Goal: Check status: Check status

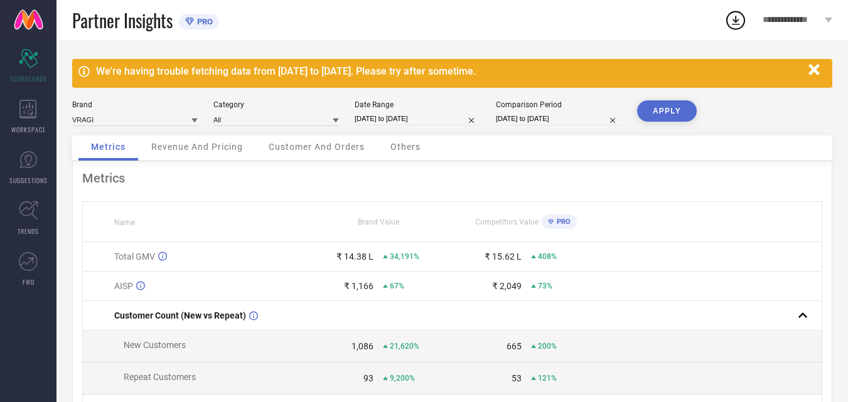
click at [445, 118] on input "[DATE] to [DATE]" at bounding box center [416, 118] width 125 height 13
select select "6"
select select "2025"
select select "7"
select select "2025"
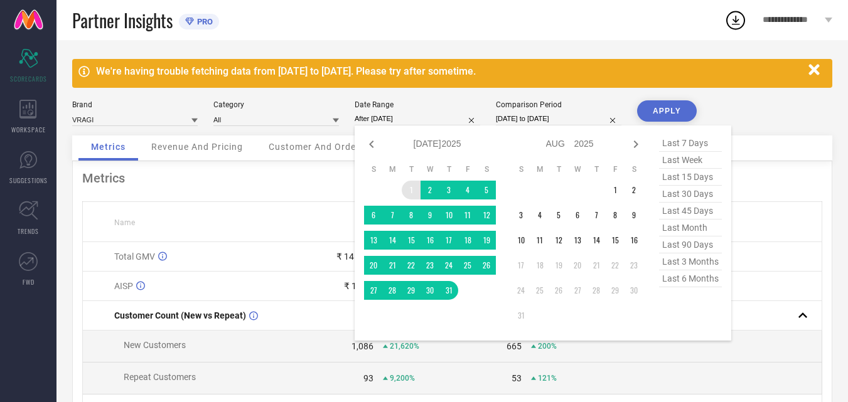
click at [410, 191] on td "1" at bounding box center [411, 190] width 19 height 19
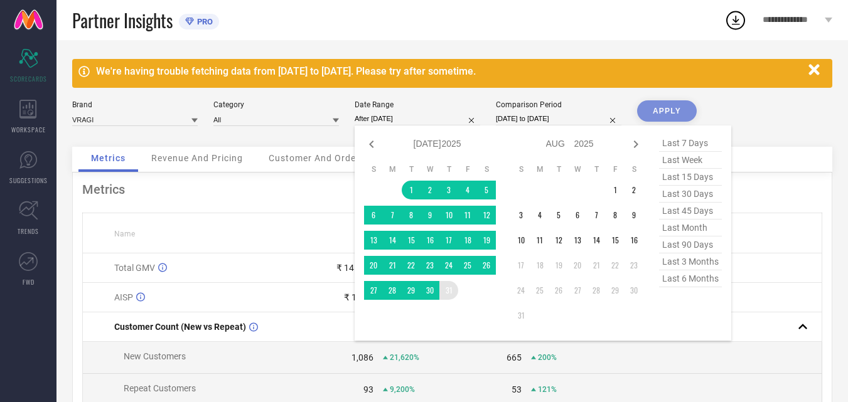
type input "[DATE] to [DATE]"
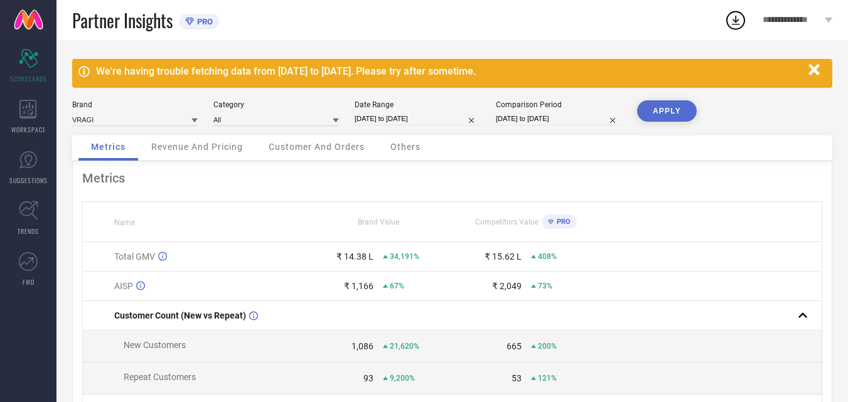
click at [654, 117] on button "APPLY" at bounding box center [667, 110] width 60 height 21
click at [450, 125] on div "Date Range [DATE] to [DATE]" at bounding box center [416, 113] width 125 height 26
click at [450, 120] on input "[DATE] to [DATE]" at bounding box center [416, 118] width 125 height 13
select select "6"
select select "2025"
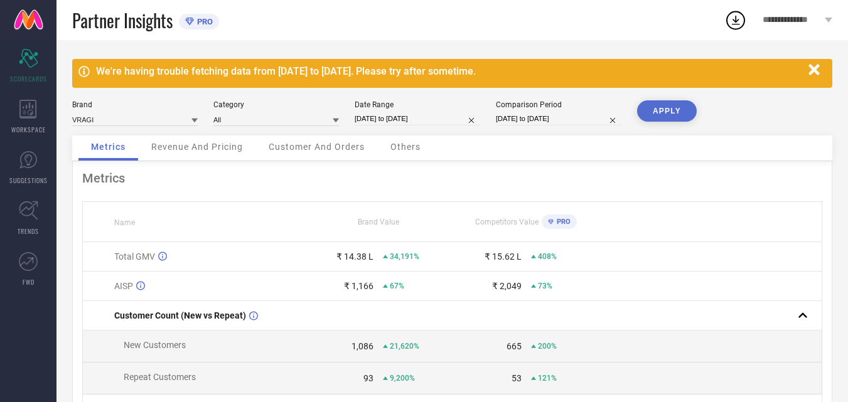
select select "7"
select select "2025"
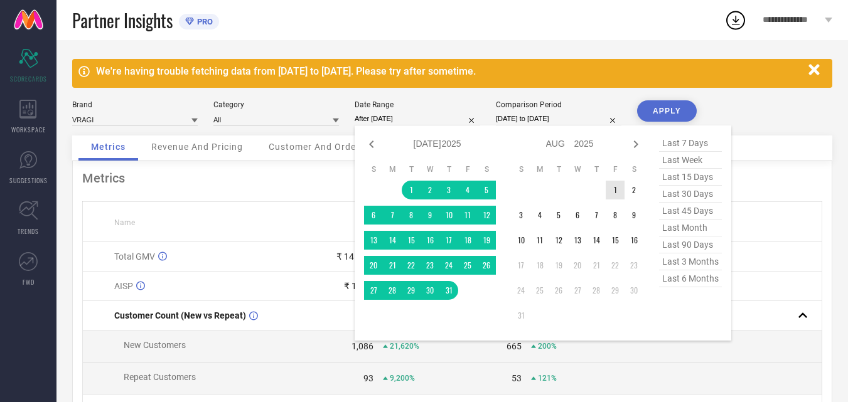
click at [610, 188] on td "1" at bounding box center [614, 190] width 19 height 19
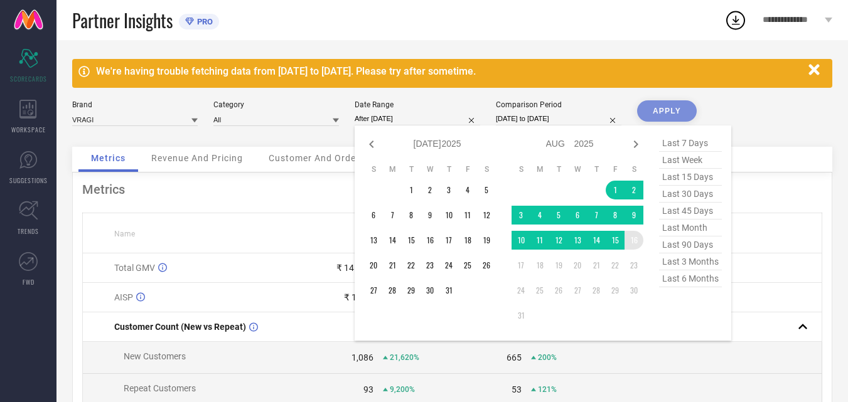
type input "[DATE] to [DATE]"
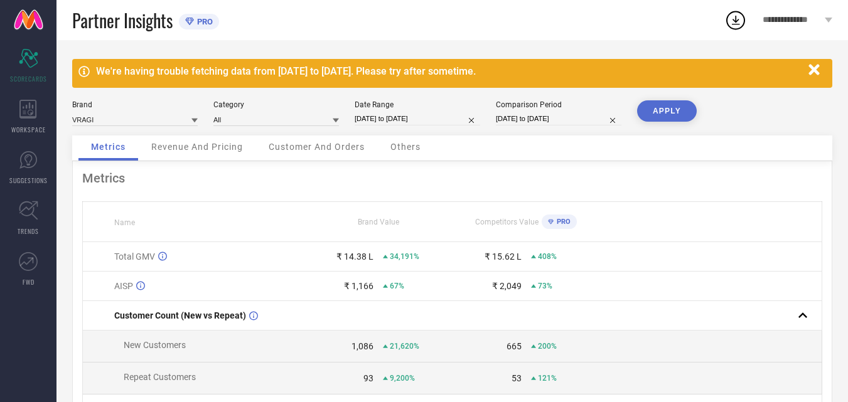
click at [660, 109] on button "APPLY" at bounding box center [667, 110] width 60 height 21
click at [416, 110] on div "Date Range [DATE] to [DATE]" at bounding box center [416, 113] width 125 height 26
click at [454, 122] on input "[DATE] to [DATE]" at bounding box center [416, 118] width 125 height 13
select select "7"
select select "2025"
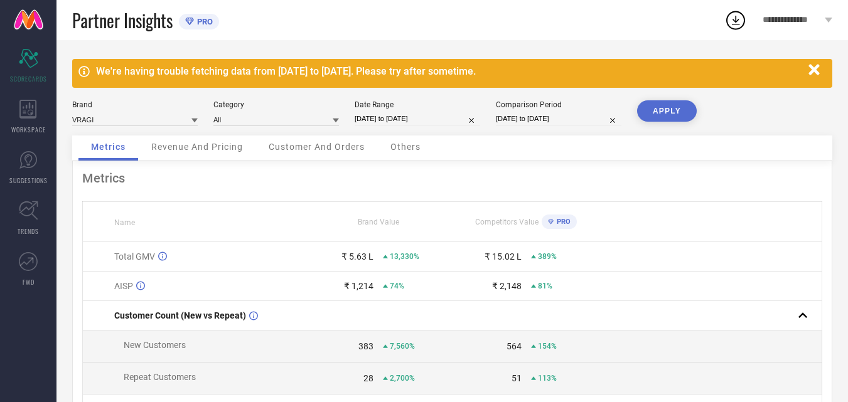
select select "8"
select select "2025"
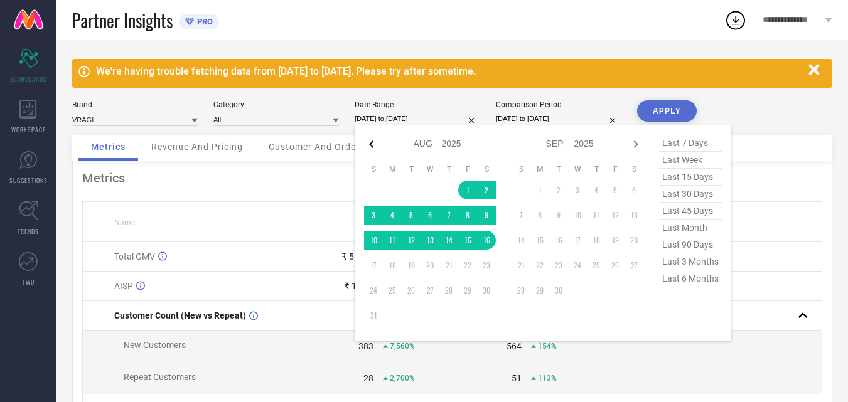
click at [369, 146] on icon at bounding box center [371, 144] width 15 height 15
select select "6"
select select "2025"
select select "7"
select select "2025"
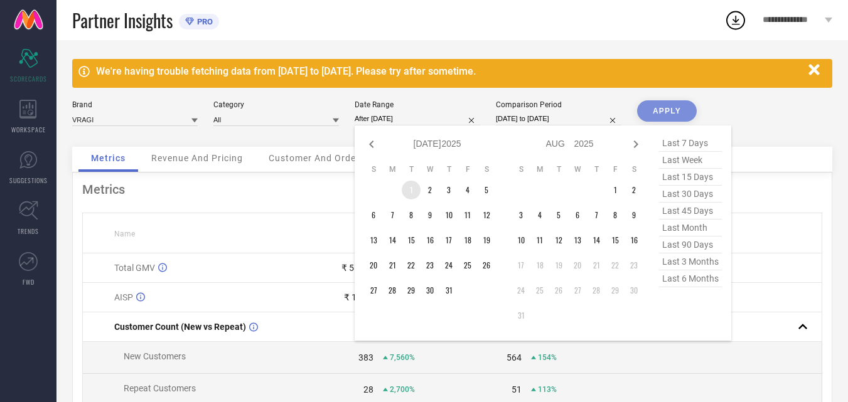
click at [411, 189] on td "1" at bounding box center [411, 190] width 19 height 19
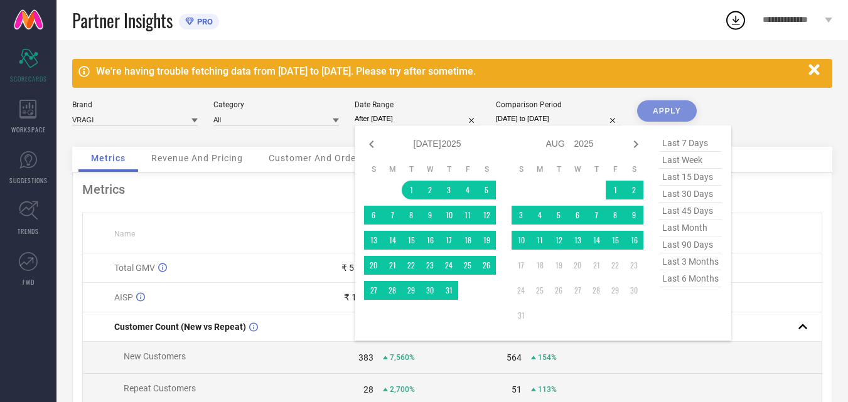
click at [459, 295] on td at bounding box center [467, 290] width 19 height 19
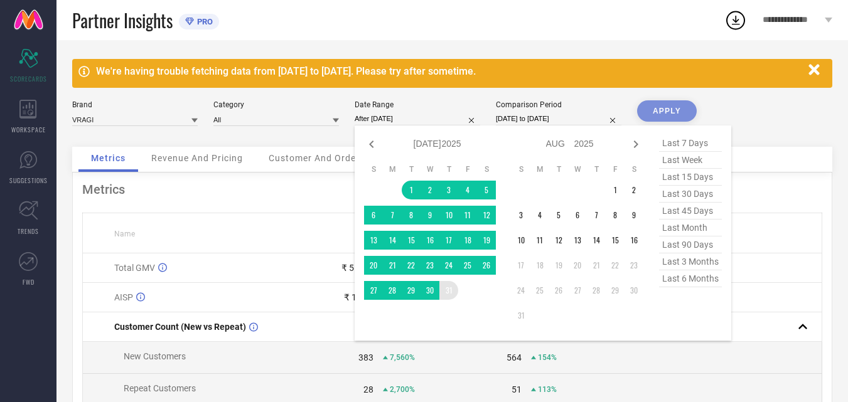
type input "[DATE] to [DATE]"
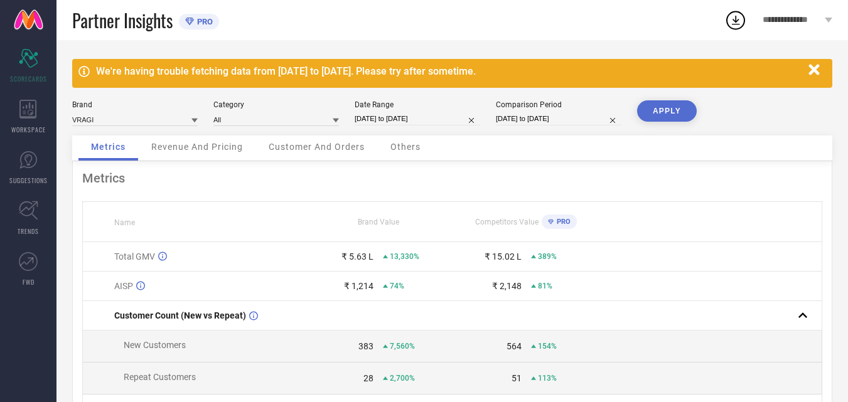
click at [541, 124] on input "[DATE] to [DATE]" at bounding box center [558, 118] width 125 height 13
select select "4"
select select "2024"
select select "5"
select select "2024"
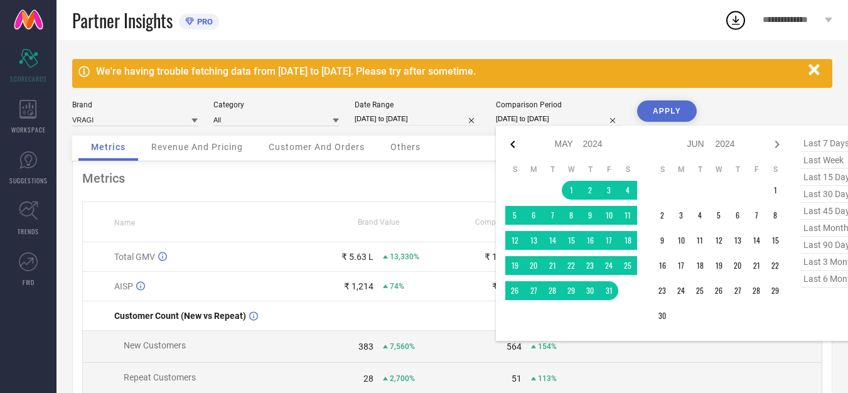
click at [508, 143] on icon at bounding box center [512, 144] width 15 height 15
select select "3"
select select "2024"
select select "4"
select select "2024"
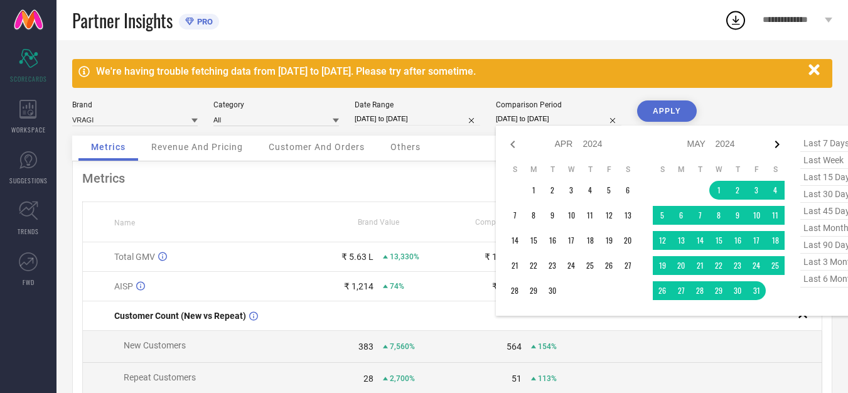
click at [775, 146] on icon at bounding box center [776, 144] width 15 height 15
select select "4"
select select "2024"
select select "5"
select select "2024"
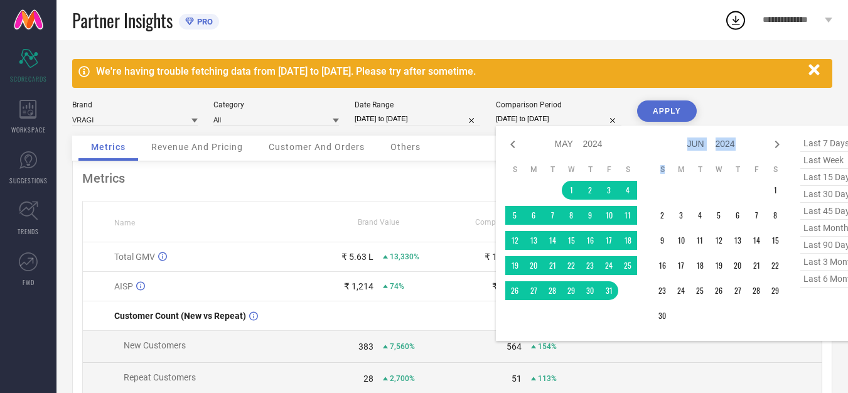
click at [775, 146] on icon at bounding box center [776, 144] width 15 height 15
select select "5"
select select "2024"
select select "6"
select select "2024"
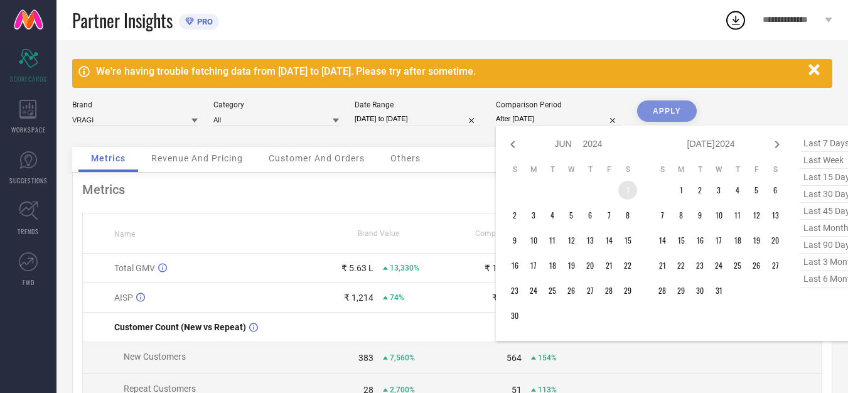
click at [626, 189] on td "1" at bounding box center [627, 190] width 19 height 19
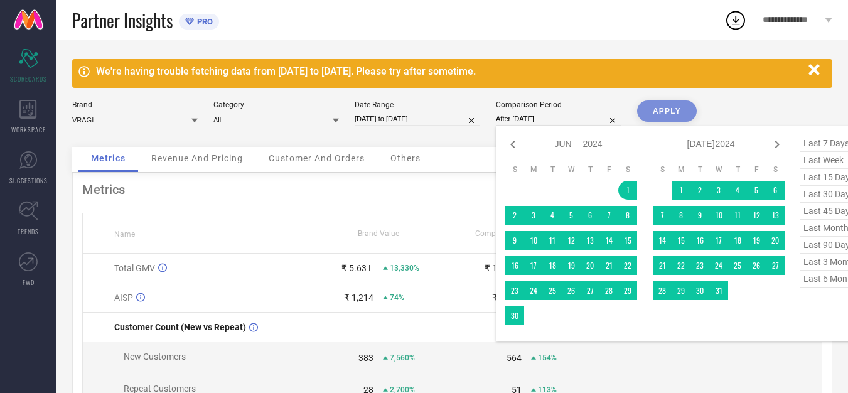
type input "[DATE] to [DATE]"
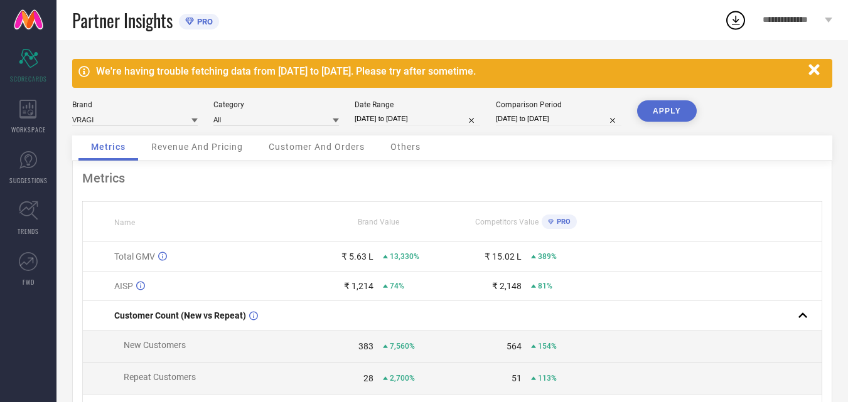
click at [666, 106] on button "APPLY" at bounding box center [667, 110] width 60 height 21
drag, startPoint x: 331, startPoint y: 256, endPoint x: 428, endPoint y: 255, distance: 97.2
click at [428, 255] on div "₹ 14.38 L 41,038%" at bounding box center [378, 257] width 147 height 10
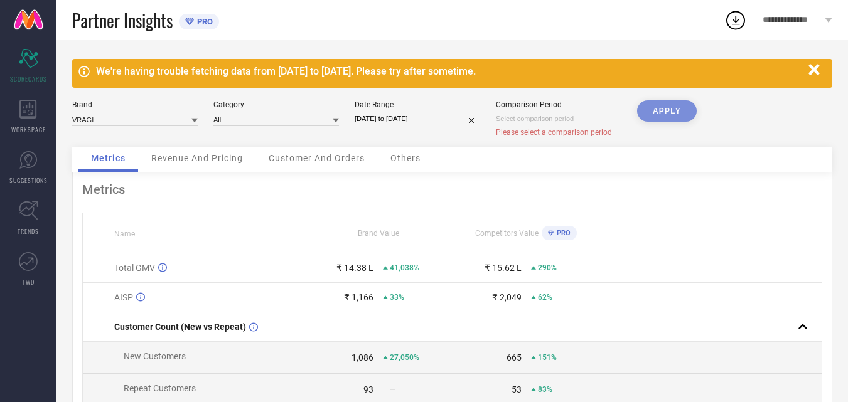
click at [652, 99] on div "We're having trouble fetching data from [DATE] to [DATE]. Please try after some…" at bounding box center [451, 307] width 791 height 535
click at [657, 107] on div "APPLY" at bounding box center [667, 123] width 60 height 46
click at [408, 106] on div "Date Range" at bounding box center [416, 104] width 125 height 9
click at [453, 120] on input "[DATE] to [DATE]" at bounding box center [416, 118] width 125 height 13
select select "6"
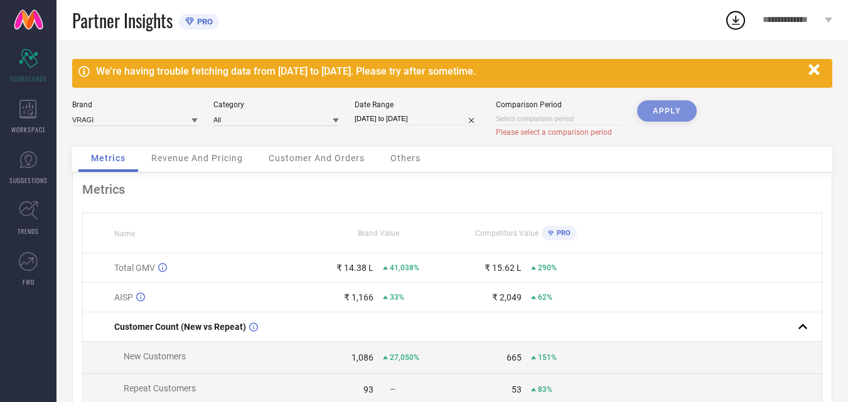
select select "2025"
select select "7"
select select "2025"
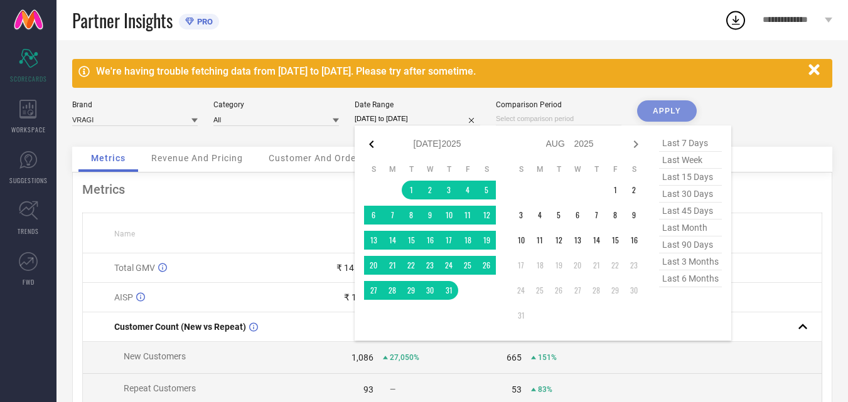
click at [375, 144] on icon at bounding box center [371, 144] width 15 height 15
select select "5"
select select "2025"
select select "6"
select select "2025"
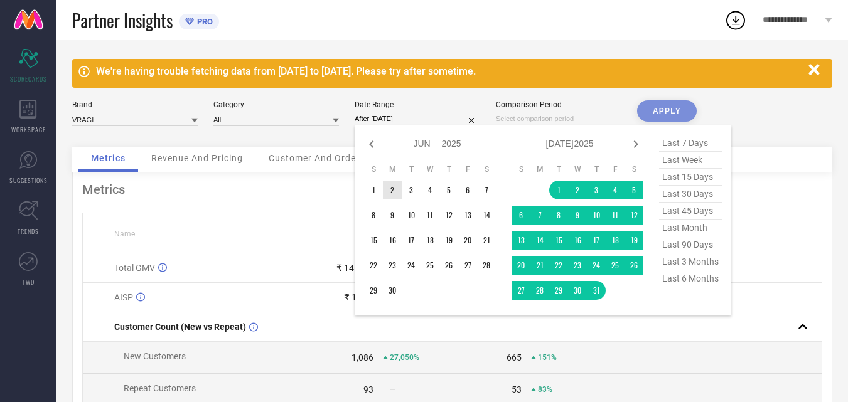
click at [370, 189] on td "1" at bounding box center [373, 190] width 19 height 19
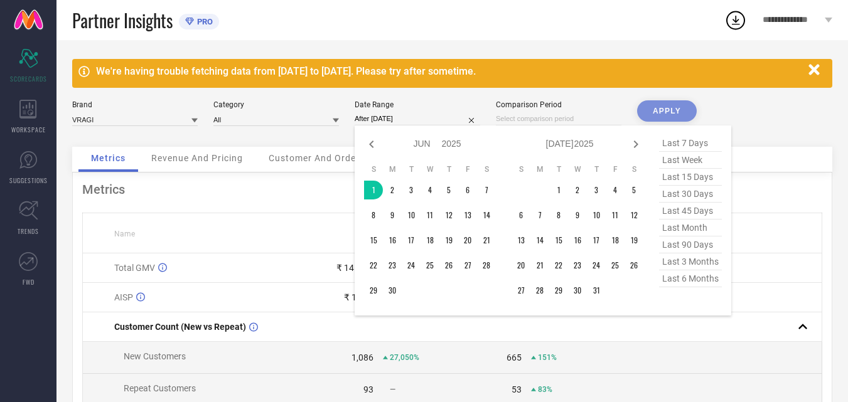
type input "[DATE] to [DATE]"
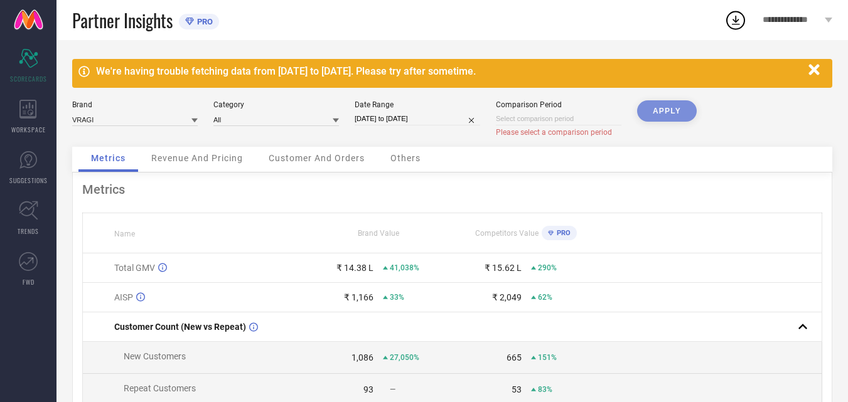
click at [663, 104] on div "APPLY" at bounding box center [667, 123] width 60 height 46
click at [445, 115] on input "[DATE] to [DATE]" at bounding box center [416, 118] width 125 height 13
select select "5"
select select "2025"
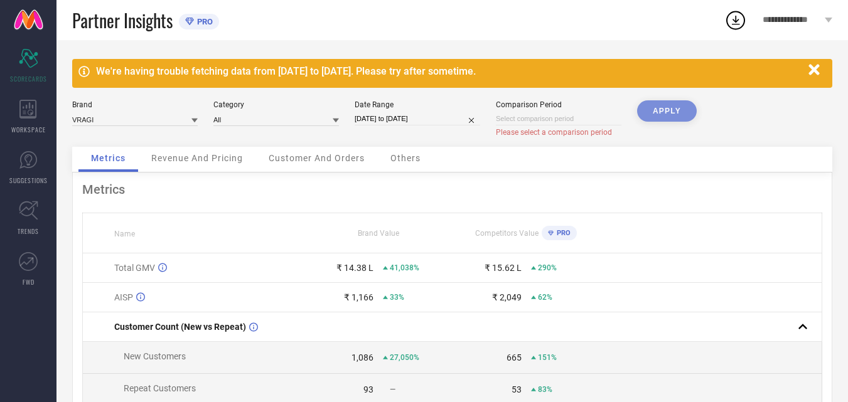
select select "6"
select select "2025"
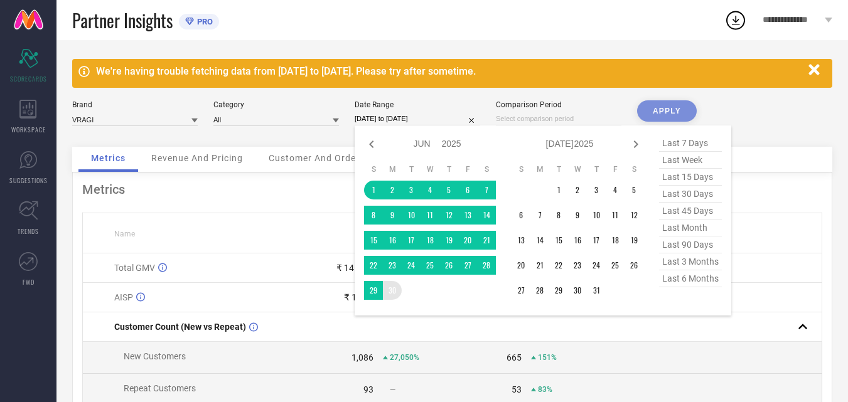
type input "After [DATE]"
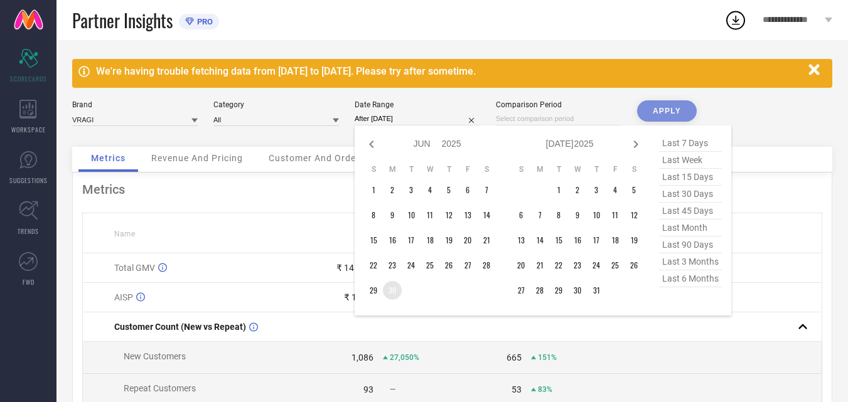
click at [393, 291] on td "30" at bounding box center [392, 290] width 19 height 19
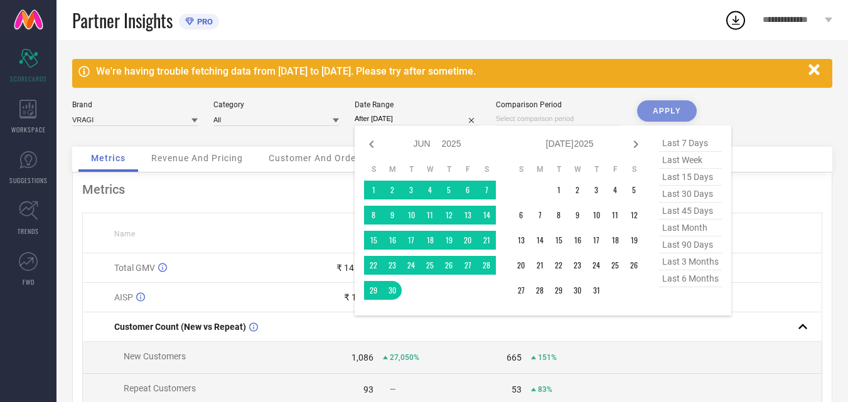
click at [662, 99] on div "We're having trouble fetching data from [DATE] to [DATE]. Please try after some…" at bounding box center [451, 307] width 791 height 535
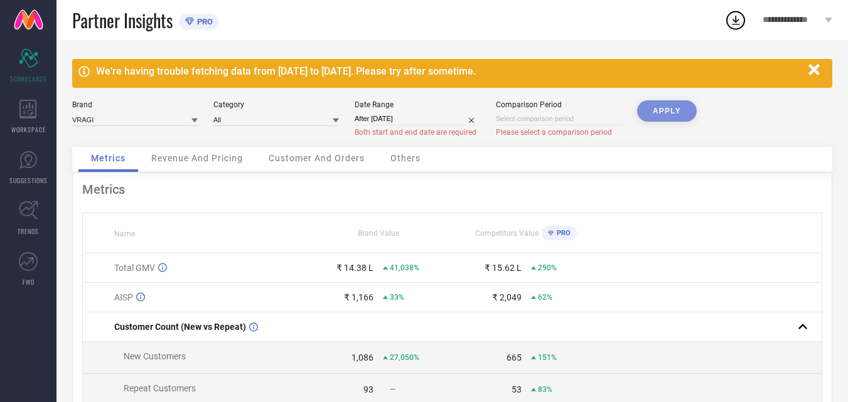
select select "5"
select select "2025"
select select "6"
select select "2025"
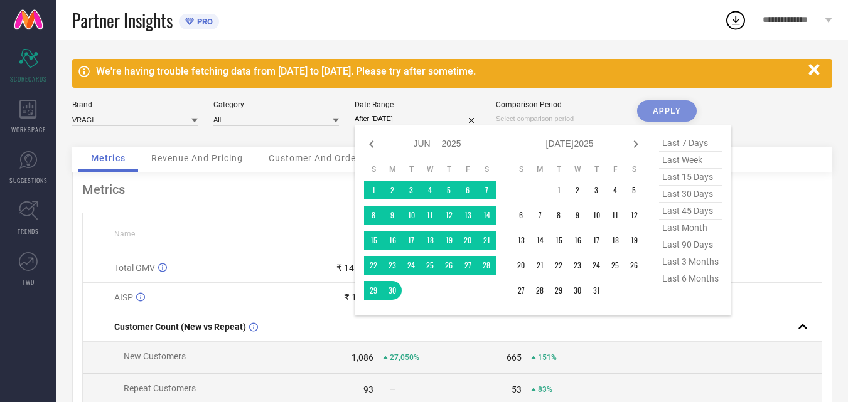
click at [440, 117] on input "After [DATE]" at bounding box center [416, 118] width 125 height 13
type input "[DATE] to [DATE]"
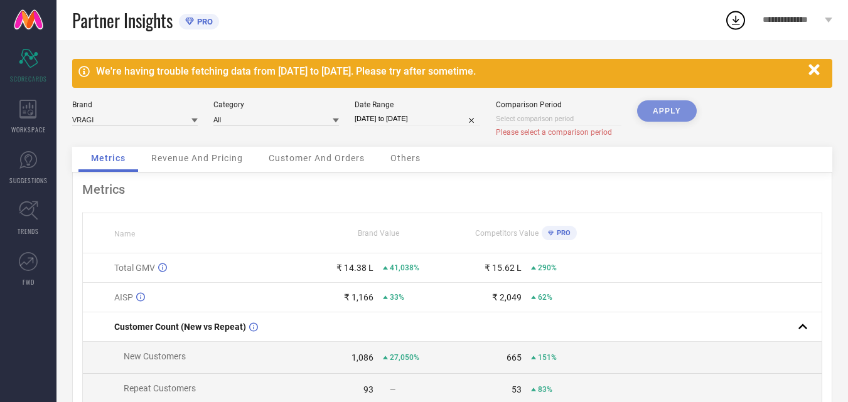
click at [675, 100] on div "We're having trouble fetching data from [DATE] to [DATE]. Please try after some…" at bounding box center [451, 307] width 791 height 535
click at [671, 110] on div "APPLY" at bounding box center [667, 123] width 60 height 46
drag, startPoint x: 338, startPoint y: 276, endPoint x: 440, endPoint y: 269, distance: 102.5
click at [440, 269] on td "₹ 14.38 L 41,038%" at bounding box center [378, 267] width 148 height 29
click at [527, 107] on div "Comparison Period" at bounding box center [558, 104] width 125 height 9
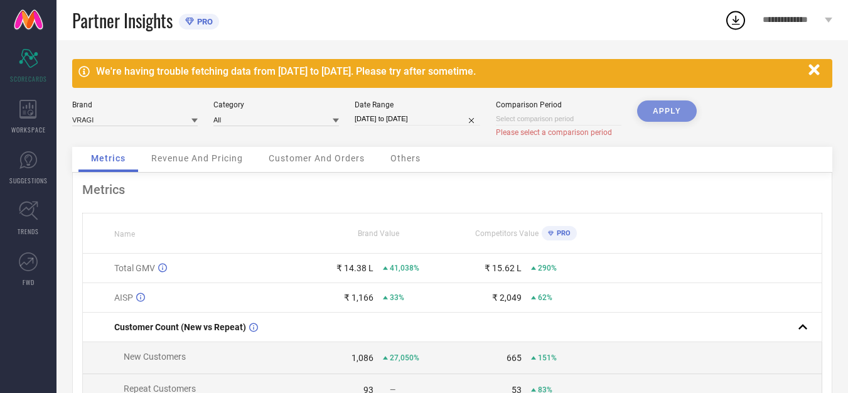
click at [531, 115] on input at bounding box center [558, 118] width 125 height 13
select select "7"
select select "2025"
select select "8"
select select "2025"
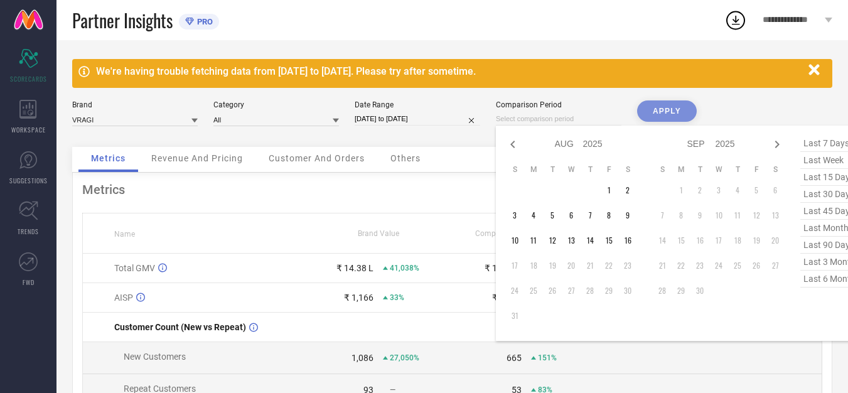
click at [503, 142] on div "Jan Feb Mar Apr May Jun [DATE] Aug Sep Oct Nov [DATE] 2016 2017 2018 2019 2020 …" at bounding box center [684, 232] width 376 height 215
click at [506, 141] on icon at bounding box center [512, 144] width 15 height 15
select select "6"
select select "2025"
select select "7"
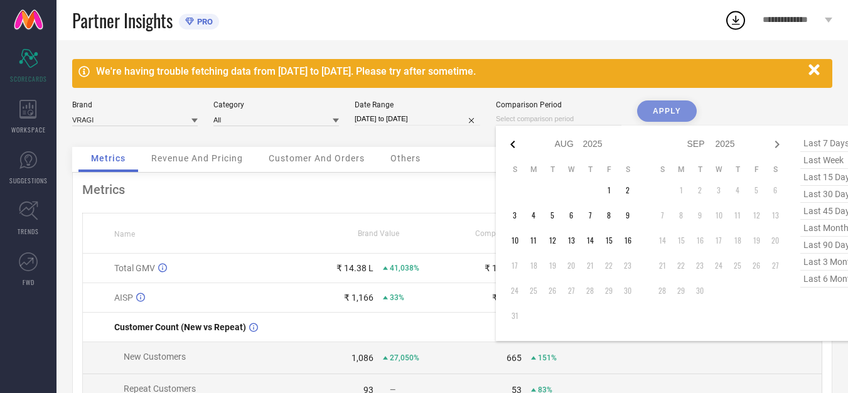
select select "2025"
click at [506, 141] on icon at bounding box center [512, 144] width 15 height 15
select select "5"
select select "2025"
select select "6"
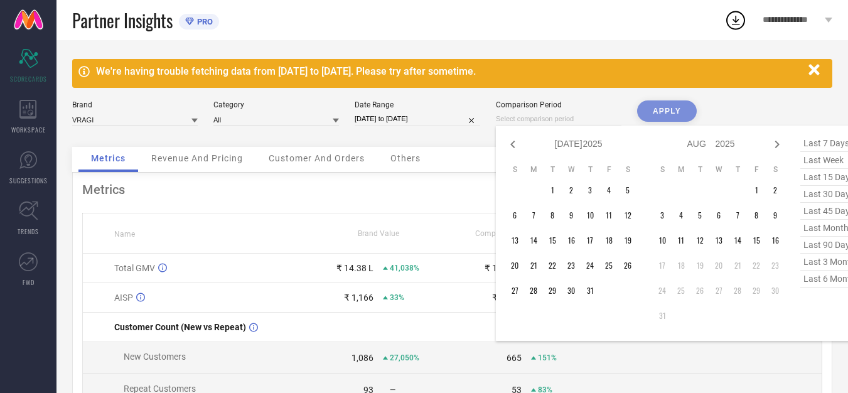
select select "2025"
click at [511, 192] on td "1" at bounding box center [514, 190] width 19 height 19
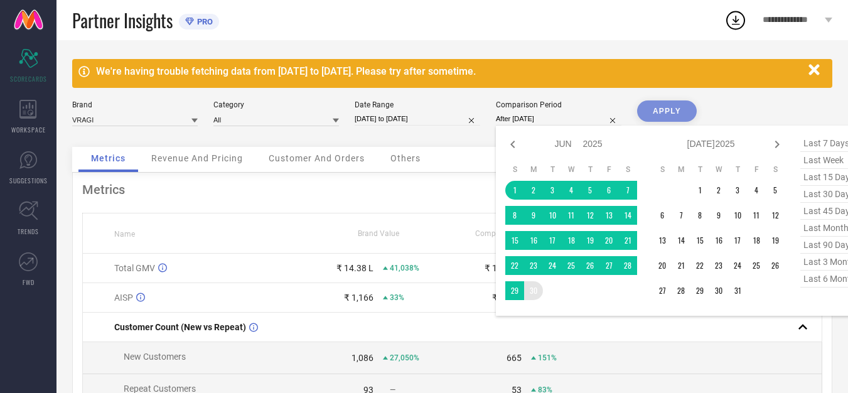
type input "[DATE] to [DATE]"
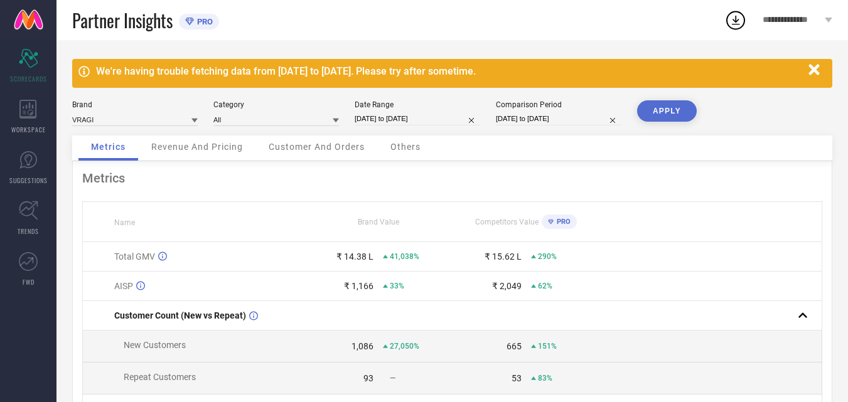
click at [656, 114] on button "APPLY" at bounding box center [667, 110] width 60 height 21
click at [225, 143] on span "Revenue And Pricing" at bounding box center [197, 147] width 92 height 10
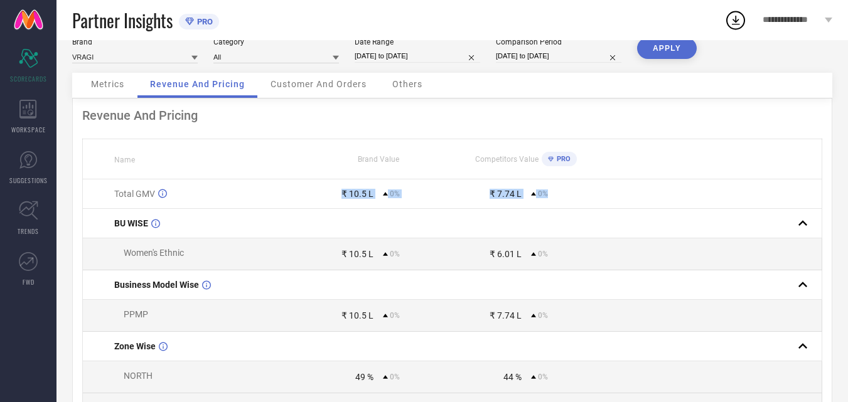
drag, startPoint x: 295, startPoint y: 196, endPoint x: 582, endPoint y: 196, distance: 287.4
click at [582, 196] on tr "Total GMV ₹ 10.5 L 0% ₹ 7.74 L 0%" at bounding box center [452, 193] width 739 height 29
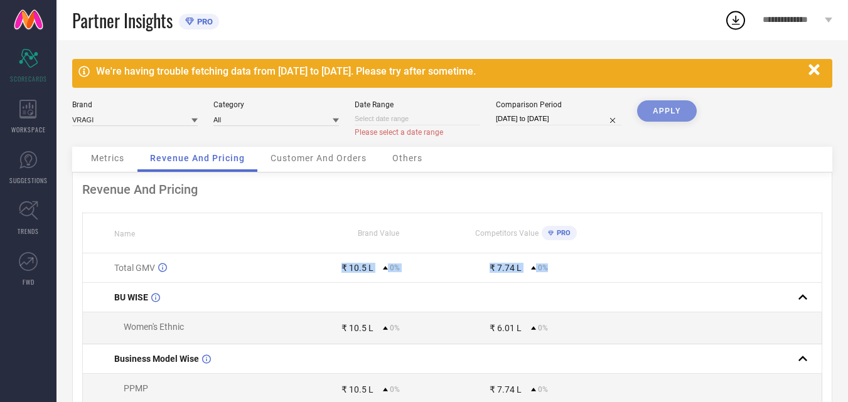
select select "7"
select select "2025"
select select "8"
select select "2025"
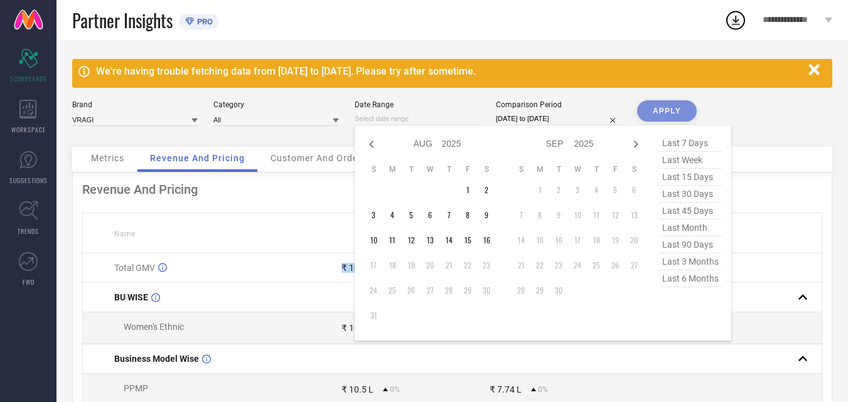
click at [413, 117] on input at bounding box center [416, 118] width 125 height 13
click at [354, 146] on div "Jan Feb Mar Apr May Jun [DATE] Aug Sep Oct Nov [DATE] 2016 2017 2018 2019 2020 …" at bounding box center [542, 232] width 376 height 215
click at [365, 142] on icon at bounding box center [371, 144] width 15 height 15
select select "6"
select select "2025"
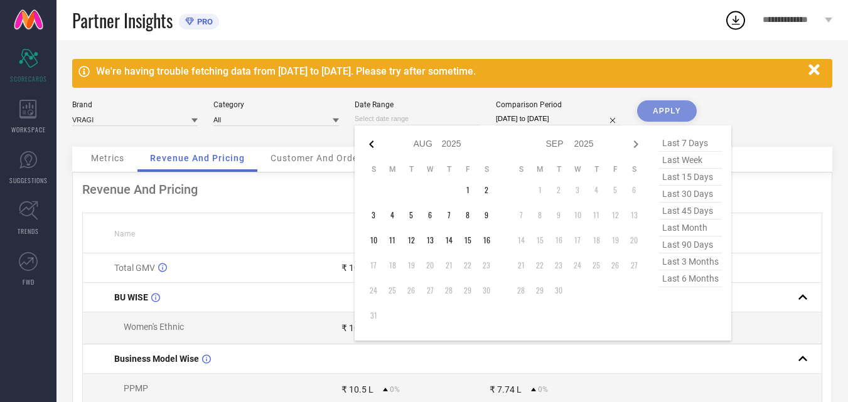
select select "7"
select select "2025"
click at [412, 190] on td "1" at bounding box center [411, 190] width 19 height 19
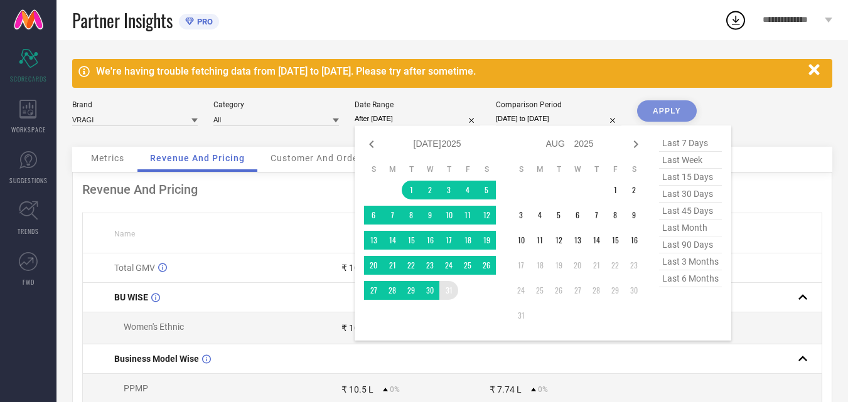
type input "[DATE] to [DATE]"
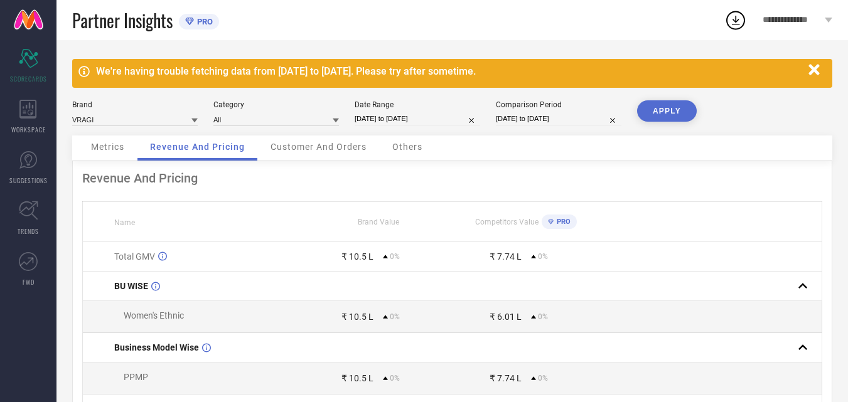
click at [658, 104] on button "APPLY" at bounding box center [667, 110] width 60 height 21
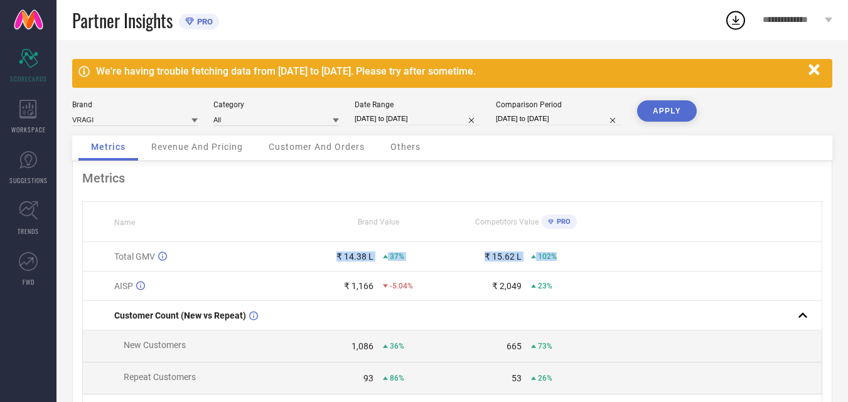
drag, startPoint x: 330, startPoint y: 269, endPoint x: 631, endPoint y: 265, distance: 301.2
click at [631, 265] on tr "Total GMV ₹ 14.38 L 37% ₹ 15.62 L 102%" at bounding box center [452, 256] width 739 height 29
click at [617, 274] on td at bounding box center [710, 286] width 221 height 29
select select "6"
select select "2025"
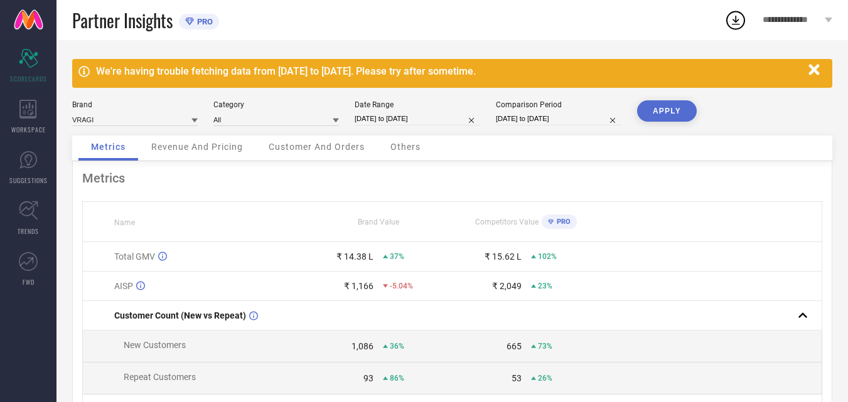
select select "7"
select select "2025"
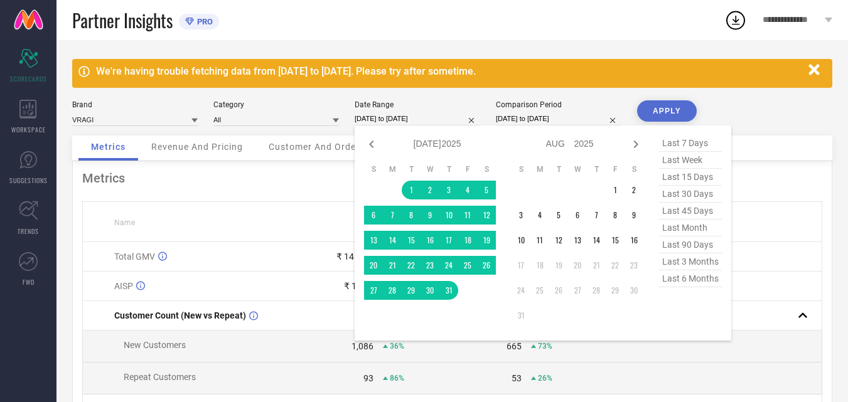
click at [455, 117] on input "[DATE] to [DATE]" at bounding box center [416, 118] width 125 height 13
click at [613, 184] on td "1" at bounding box center [614, 190] width 19 height 19
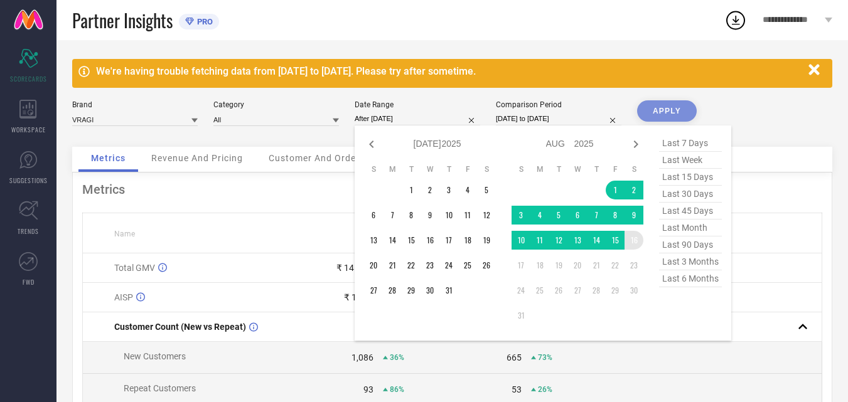
type input "[DATE] to [DATE]"
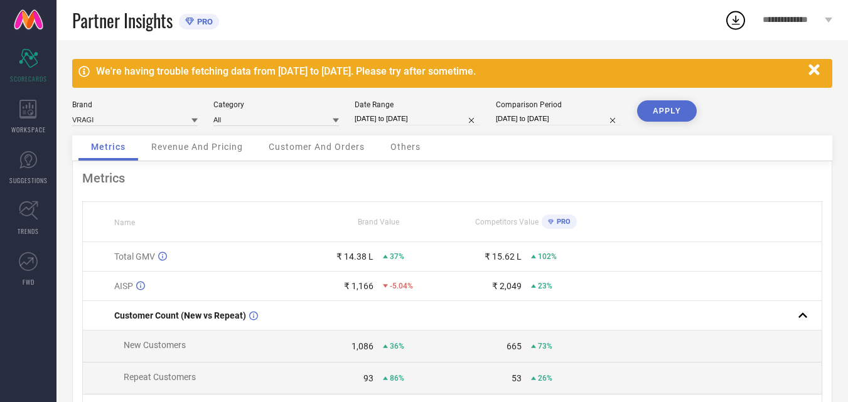
click at [657, 105] on button "APPLY" at bounding box center [667, 110] width 60 height 21
click at [434, 124] on input "[DATE] to [DATE]" at bounding box center [416, 118] width 125 height 13
select select "7"
select select "2025"
select select "8"
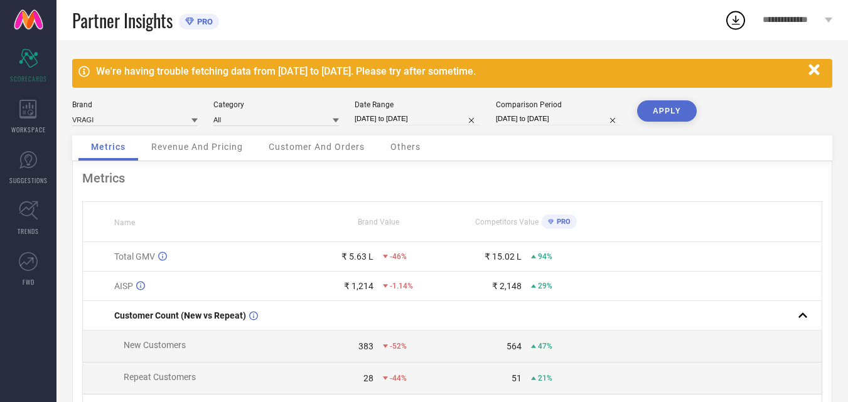
select select "2025"
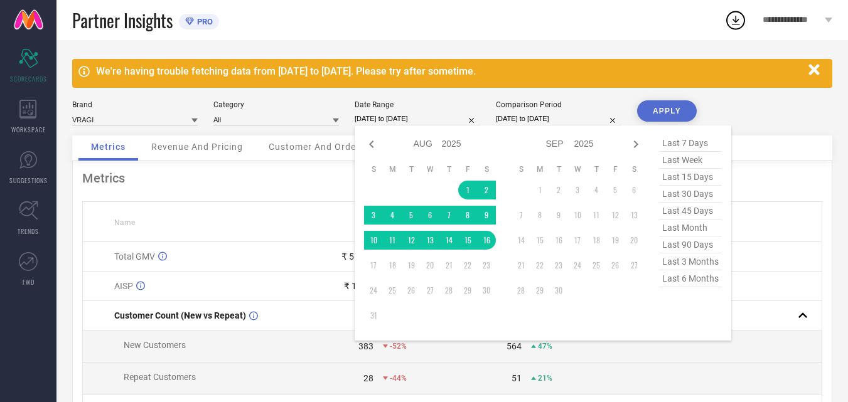
click at [363, 142] on div "Jan Feb Mar Apr May Jun [DATE] Aug Sep Oct Nov [DATE] 2016 2017 2018 2019 2020 …" at bounding box center [542, 232] width 376 height 215
click at [370, 146] on icon at bounding box center [371, 144] width 15 height 15
select select "6"
select select "2025"
select select "7"
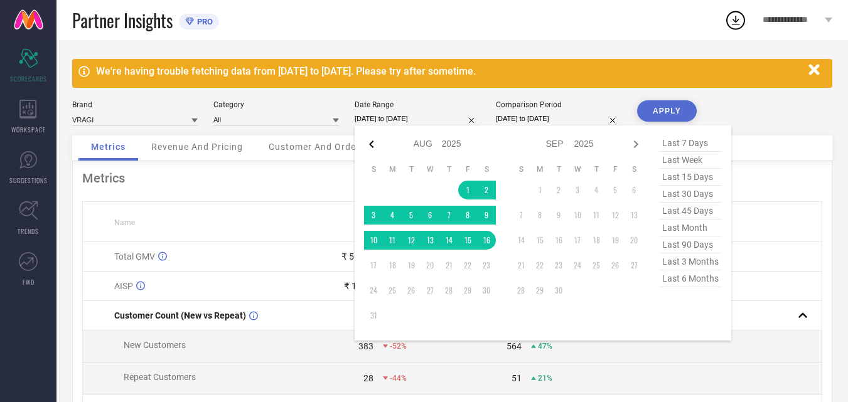
select select "2025"
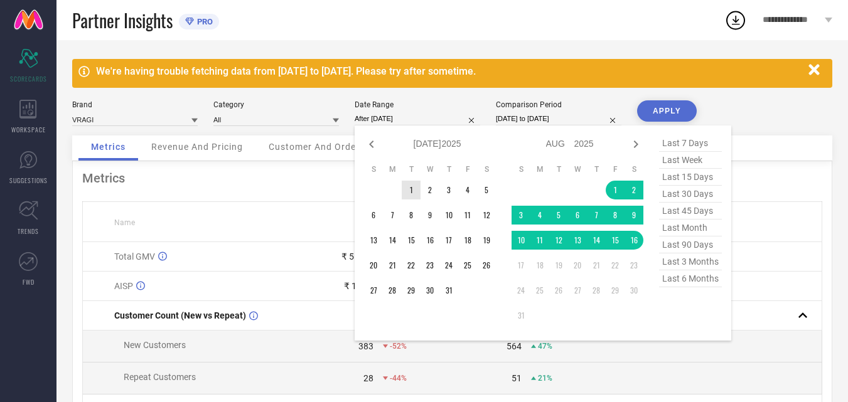
click at [408, 185] on td "1" at bounding box center [411, 190] width 19 height 19
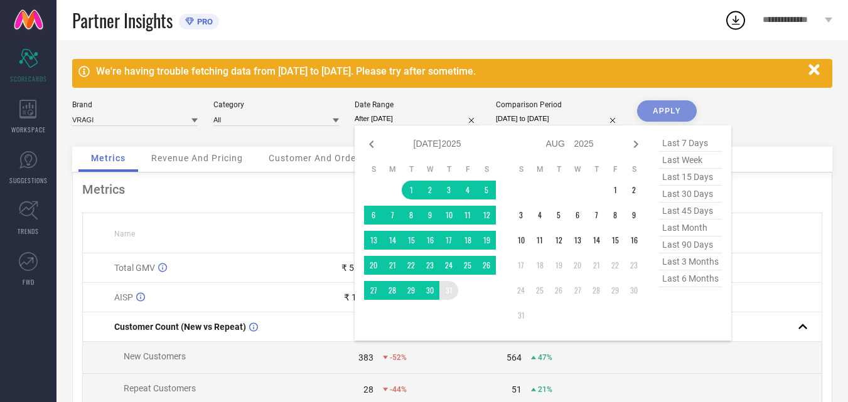
type input "[DATE] to [DATE]"
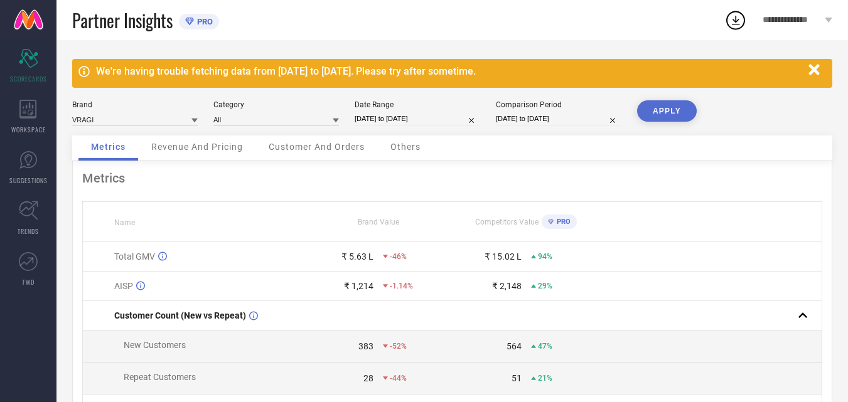
click at [684, 106] on button "APPLY" at bounding box center [667, 110] width 60 height 21
click at [167, 122] on input at bounding box center [134, 119] width 125 height 13
click at [154, 140] on div "VRAGI" at bounding box center [134, 136] width 125 height 21
click at [238, 122] on input at bounding box center [275, 119] width 125 height 13
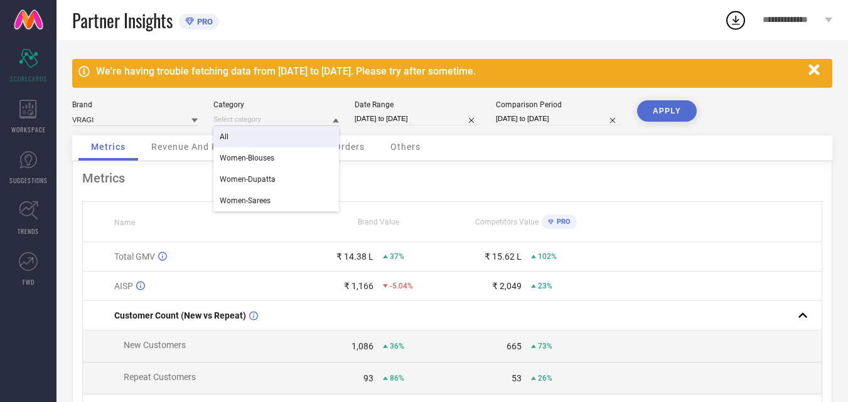
click at [260, 132] on div "All" at bounding box center [275, 136] width 125 height 21
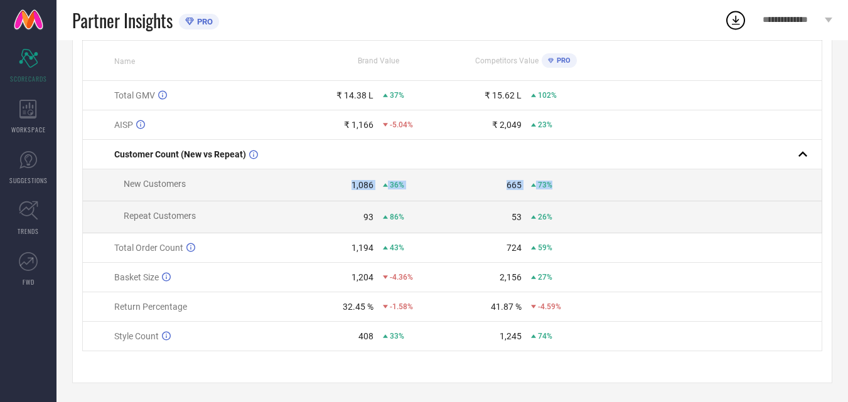
drag, startPoint x: 348, startPoint y: 190, endPoint x: 439, endPoint y: 224, distance: 97.1
click at [625, 198] on tbody "Total GMV ₹ 14.38 L 37% ₹ 15.62 L 102% AISP ₹ 1,166 -5.04% ₹ 2,049 23% Customer…" at bounding box center [452, 216] width 739 height 270
drag, startPoint x: 427, startPoint y: 255, endPoint x: 582, endPoint y: 272, distance: 155.8
click at [529, 255] on tbody "Total GMV ₹ 14.38 L 37% ₹ 15.62 L 102% AISP ₹ 1,166 -5.04% ₹ 2,049 23% Customer…" at bounding box center [452, 216] width 739 height 270
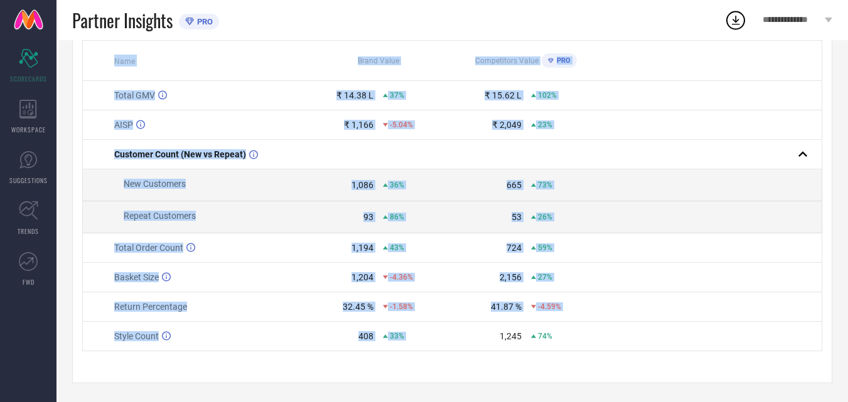
drag, startPoint x: 389, startPoint y: 341, endPoint x: 598, endPoint y: 328, distance: 209.3
click at [572, 330] on div "Metrics Name Brand Value Competitors Value PRO Total GMV ₹ 14.38 L 37% ₹ 15.62 …" at bounding box center [452, 191] width 760 height 383
click at [673, 312] on td at bounding box center [710, 306] width 221 height 29
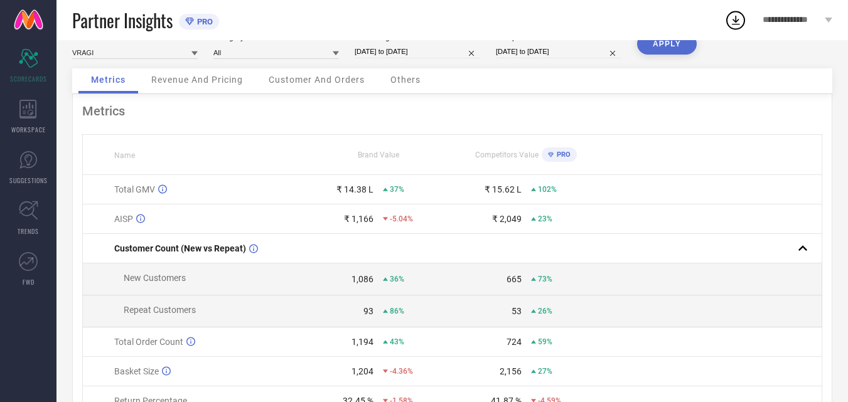
scroll to position [0, 0]
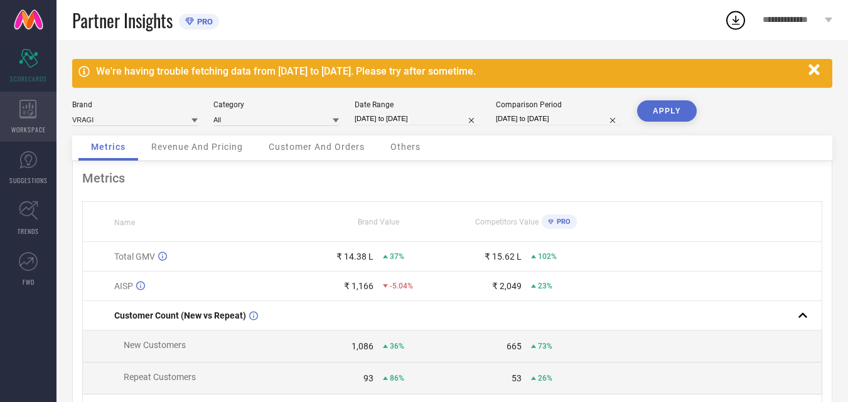
click at [37, 122] on div "WORKSPACE" at bounding box center [28, 117] width 56 height 50
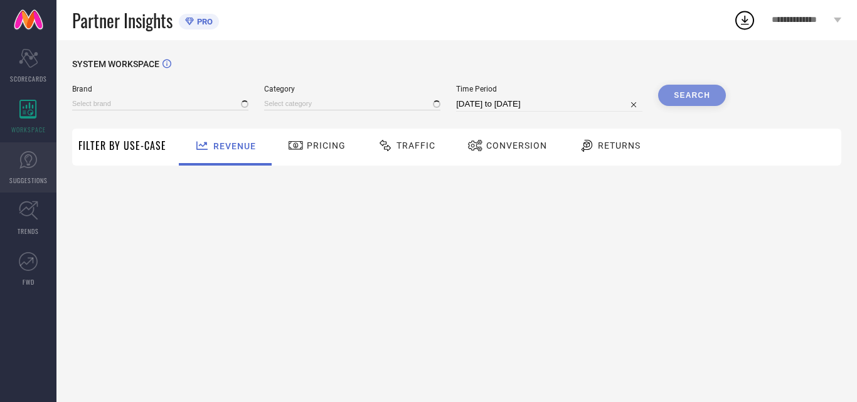
type input "VRAGI"
type input "All"
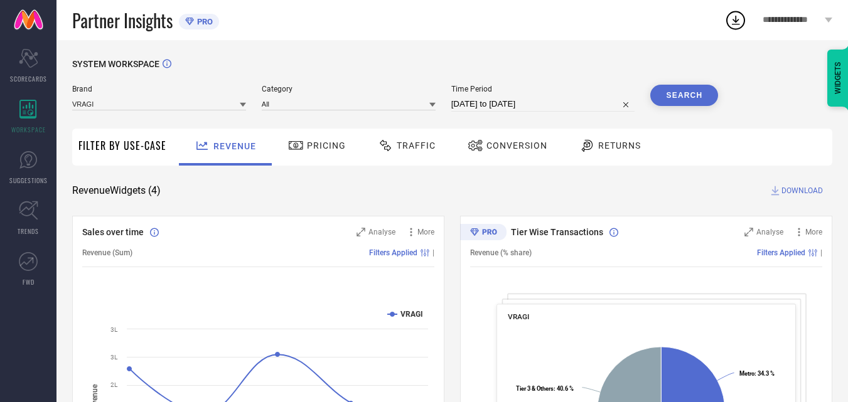
click at [543, 99] on input "[DATE] to [DATE]" at bounding box center [543, 104] width 184 height 15
select select "6"
select select "2025"
select select "7"
select select "2025"
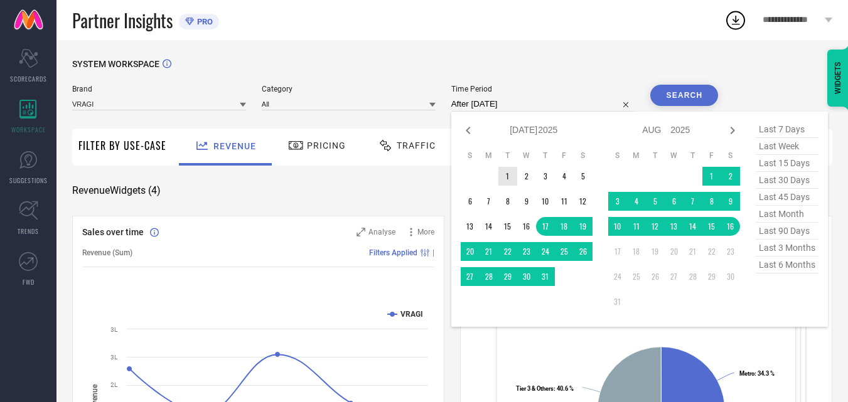
click at [510, 173] on td "1" at bounding box center [507, 176] width 19 height 19
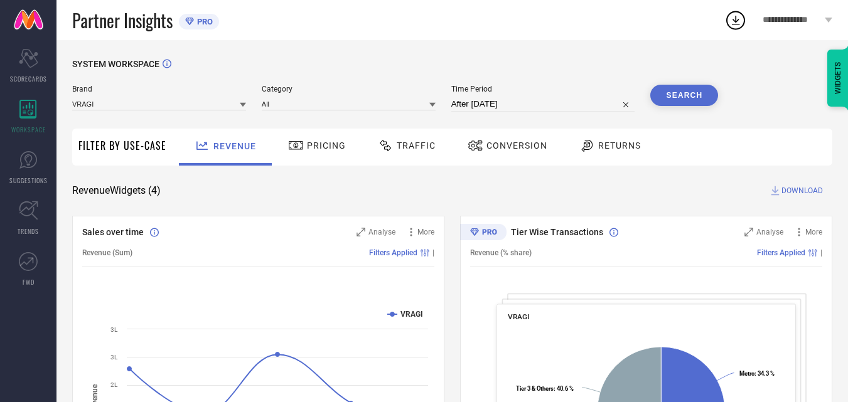
type input "[DATE] to [DATE]"
click at [710, 84] on div "SYSTEM WORKSPACE" at bounding box center [452, 72] width 760 height 26
click at [702, 93] on button "Search" at bounding box center [684, 95] width 68 height 21
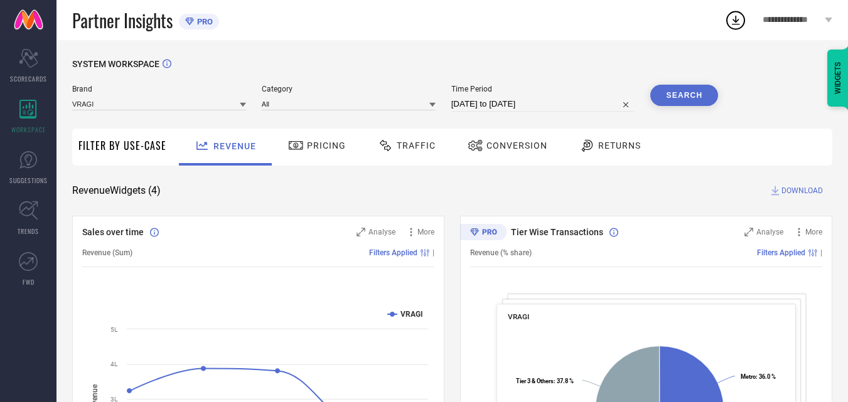
click at [314, 149] on span "Pricing" at bounding box center [326, 146] width 39 height 10
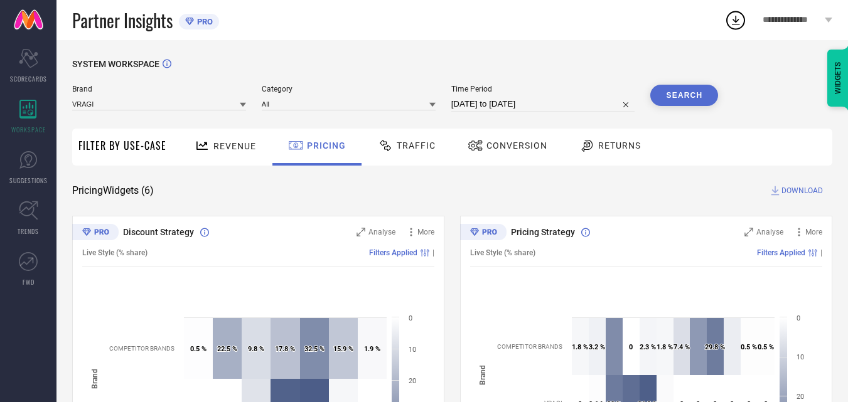
click at [430, 162] on div "Traffic" at bounding box center [406, 147] width 89 height 37
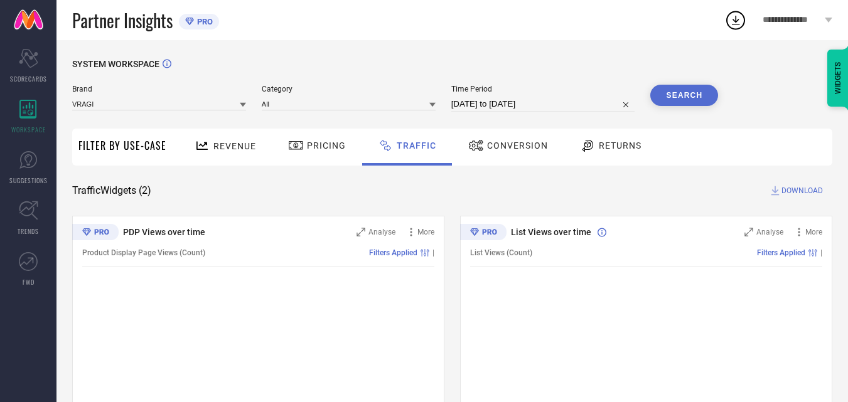
click at [513, 150] on span "Conversion" at bounding box center [517, 146] width 61 height 10
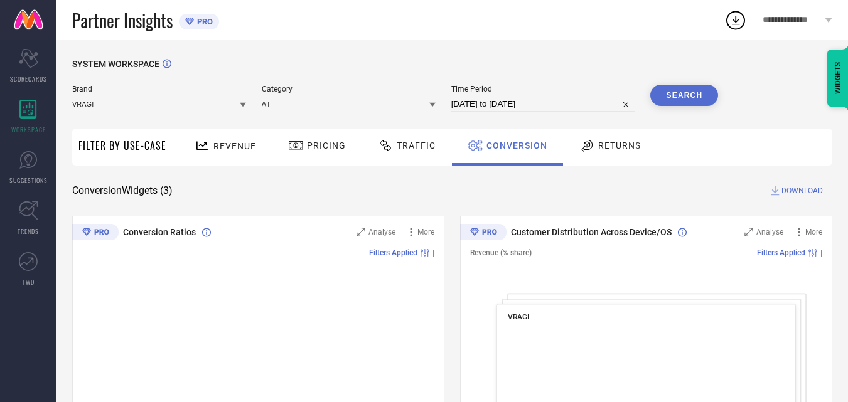
click at [631, 148] on span "Returns" at bounding box center [619, 146] width 43 height 10
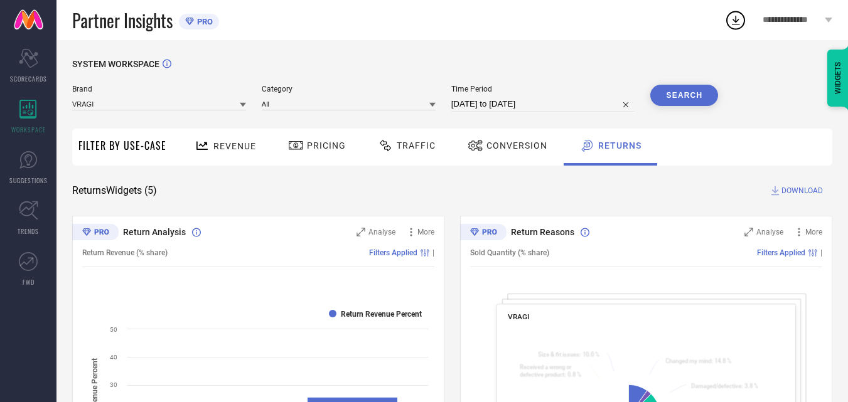
click at [219, 159] on div "Revenue" at bounding box center [225, 147] width 93 height 37
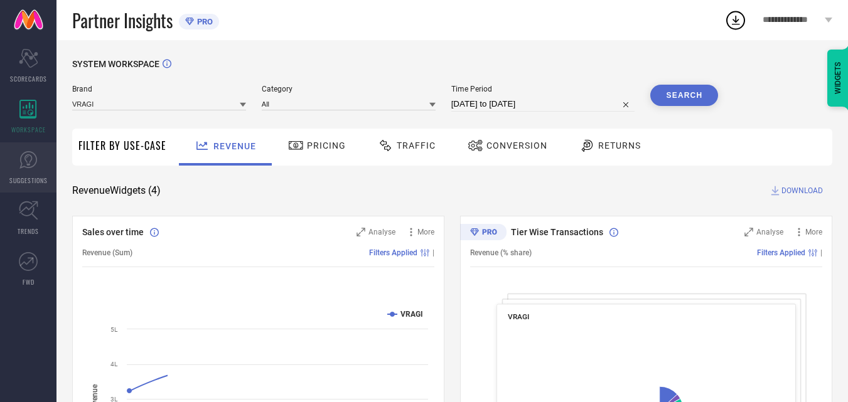
click at [25, 149] on link "SUGGESTIONS" at bounding box center [28, 167] width 56 height 50
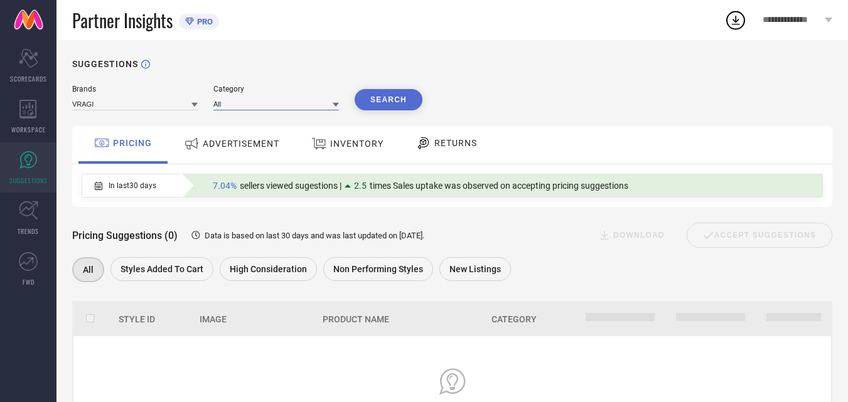
click at [230, 102] on input at bounding box center [275, 103] width 125 height 13
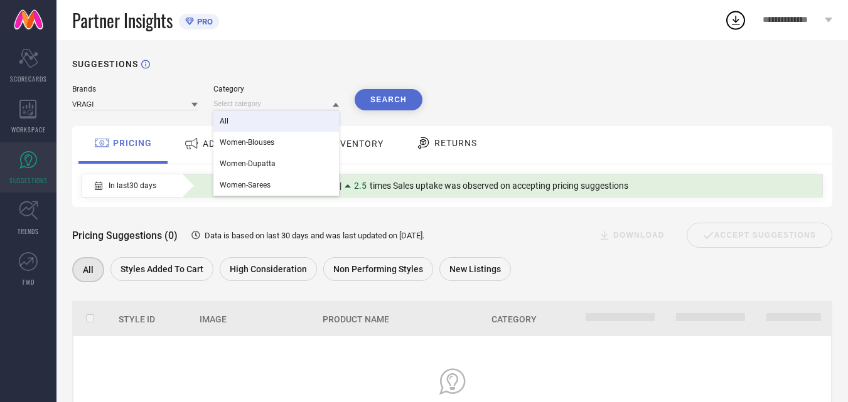
click at [250, 124] on div "All" at bounding box center [275, 120] width 125 height 21
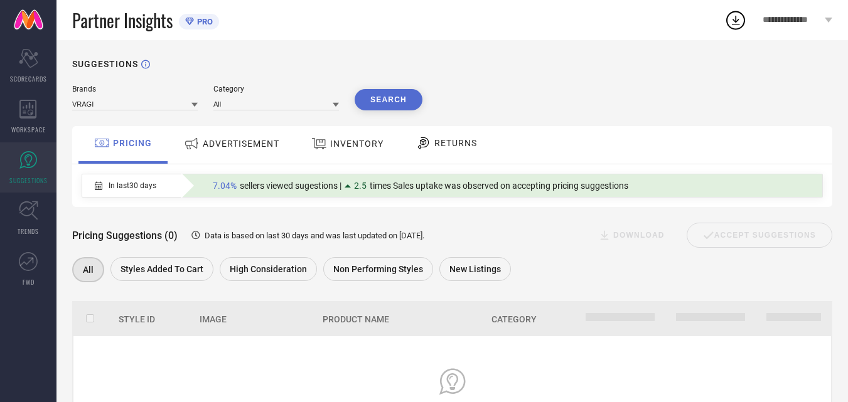
click at [397, 95] on button "Search" at bounding box center [388, 99] width 68 height 21
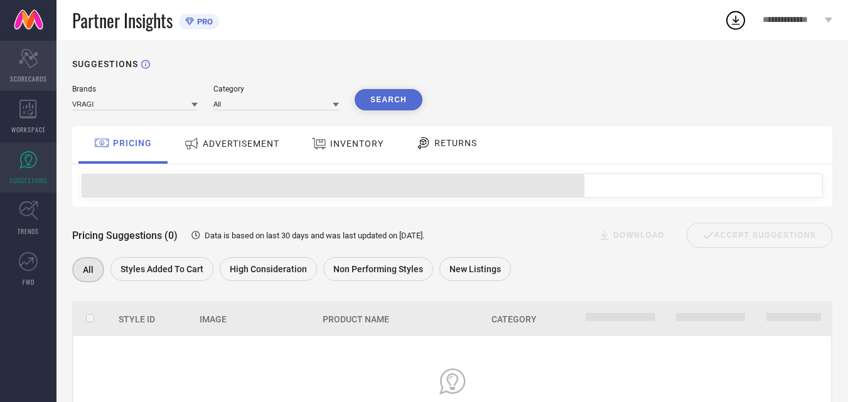
click at [20, 72] on div "Scorecard SCORECARDS" at bounding box center [28, 66] width 56 height 50
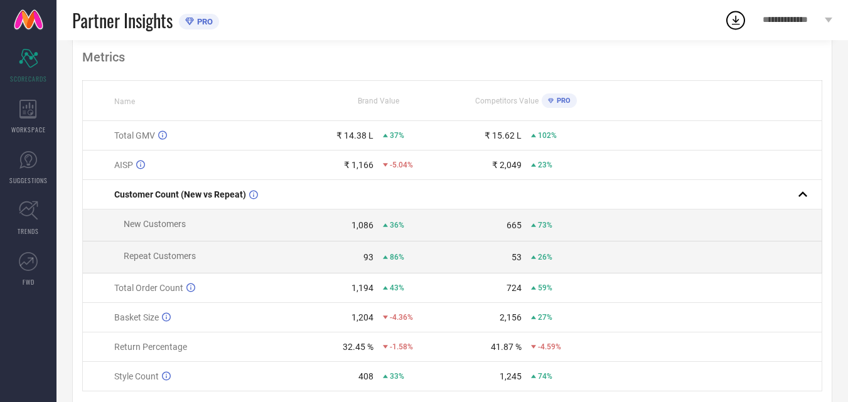
scroll to position [125, 0]
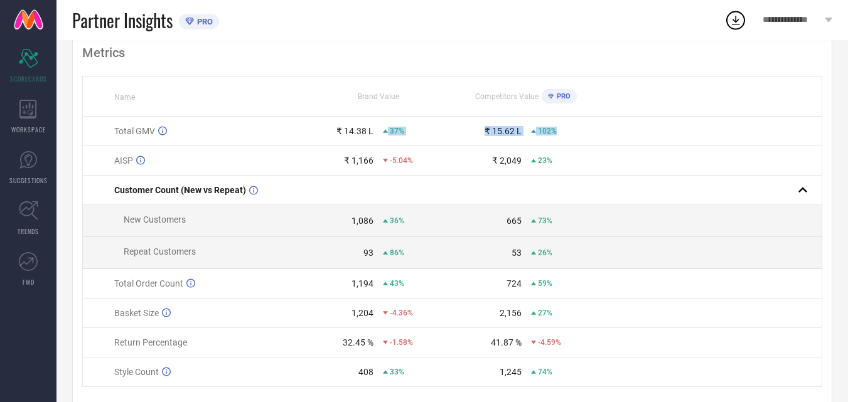
drag, startPoint x: 560, startPoint y: 137, endPoint x: 381, endPoint y: 137, distance: 179.4
click at [381, 137] on tr "Total GMV ₹ 14.38 L 37% ₹ 15.62 L 102%" at bounding box center [452, 131] width 739 height 29
drag, startPoint x: 659, startPoint y: 168, endPoint x: 304, endPoint y: 176, distance: 355.2
click at [304, 176] on tr "AISP ₹ 1,166 -5.04% ₹ 2,049 23%" at bounding box center [452, 160] width 739 height 29
drag, startPoint x: 590, startPoint y: 216, endPoint x: 367, endPoint y: 224, distance: 222.9
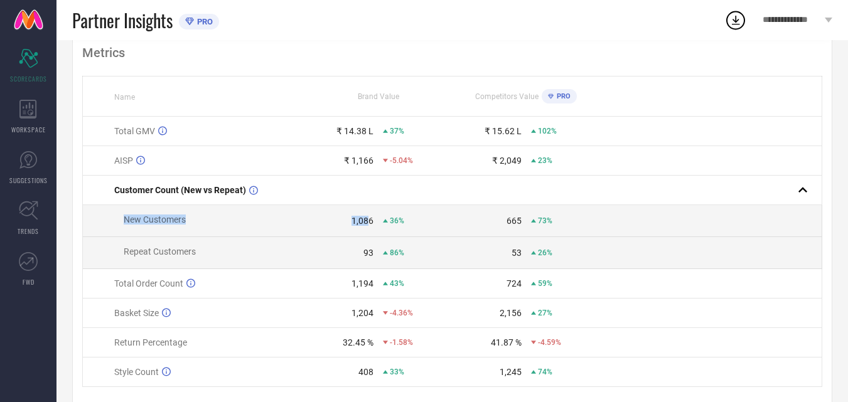
click at [367, 224] on tbody "Total GMV ₹ 14.38 L 37% ₹ 15.62 L 102% AISP ₹ 1,166 -5.04% ₹ 2,049 23% Customer…" at bounding box center [452, 252] width 739 height 270
drag, startPoint x: 630, startPoint y: 228, endPoint x: 429, endPoint y: 243, distance: 201.4
click at [429, 243] on tbody "Total GMV ₹ 14.38 L 37% ₹ 15.62 L 102% AISP ₹ 1,166 -5.04% ₹ 2,049 23% Customer…" at bounding box center [452, 252] width 739 height 270
drag, startPoint x: 592, startPoint y: 277, endPoint x: 376, endPoint y: 284, distance: 216.6
click at [383, 284] on tr "Total Order Count 1,194 43% 724 59%" at bounding box center [452, 283] width 739 height 29
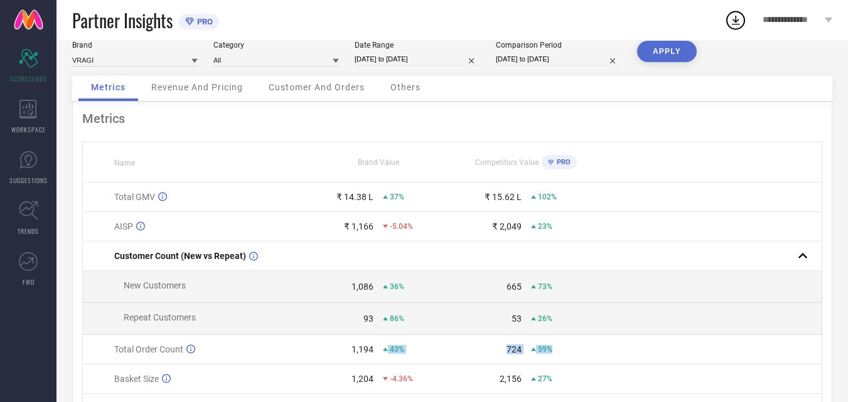
scroll to position [0, 0]
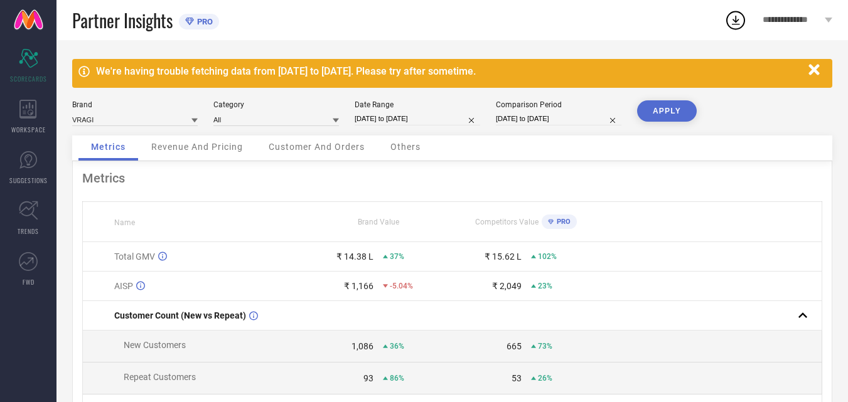
click at [812, 70] on icon "button" at bounding box center [813, 69] width 11 height 11
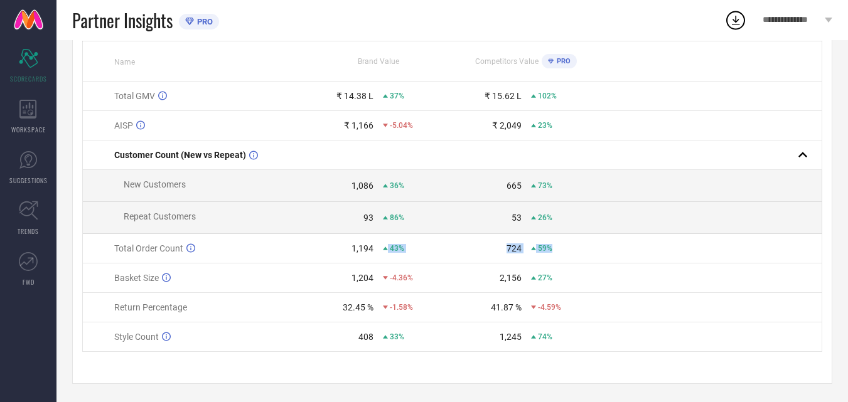
scroll to position [126, 0]
drag, startPoint x: 326, startPoint y: 221, endPoint x: 633, endPoint y: 221, distance: 307.4
click at [633, 221] on tr "Repeat Customers 93 86% 53 26%" at bounding box center [452, 217] width 739 height 32
drag, startPoint x: 551, startPoint y: 250, endPoint x: 430, endPoint y: 307, distance: 133.9
click at [657, 249] on tbody "Total GMV ₹ 14.38 L 37% ₹ 15.62 L 102% AISP ₹ 1,166 -5.04% ₹ 2,049 23% Customer…" at bounding box center [452, 216] width 739 height 270
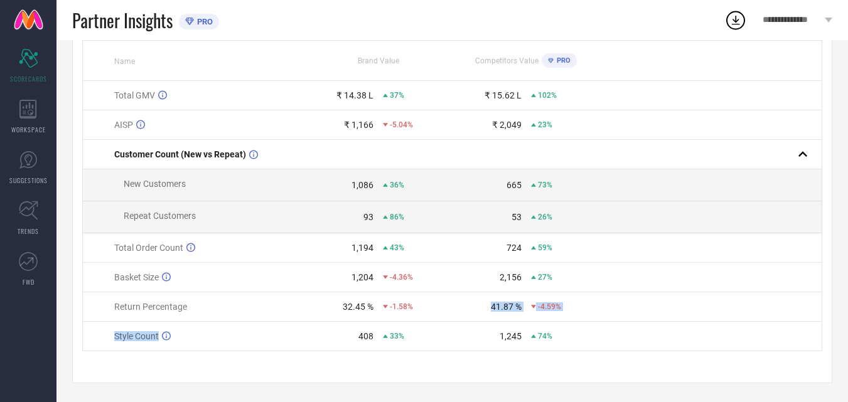
drag, startPoint x: 239, startPoint y: 329, endPoint x: 557, endPoint y: 312, distance: 317.9
click at [541, 312] on tbody "Total GMV ₹ 14.38 L 37% ₹ 15.62 L 102% AISP ₹ 1,166 -5.04% ₹ 2,049 23% Customer…" at bounding box center [452, 216] width 739 height 270
click at [6, 120] on div "WORKSPACE" at bounding box center [28, 117] width 56 height 50
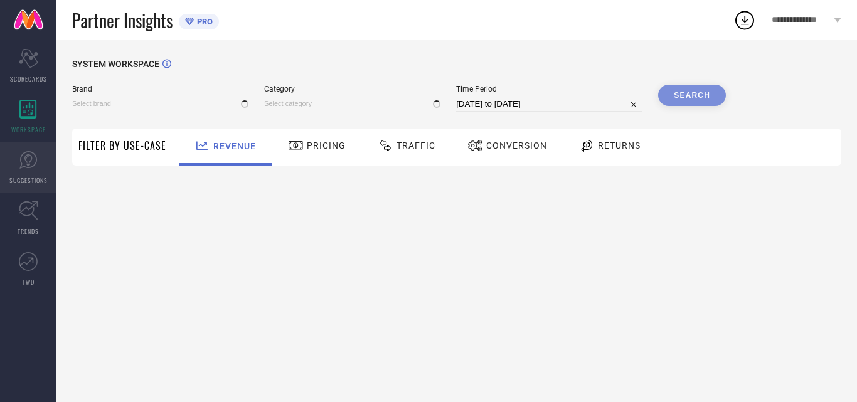
type input "VRAGI"
type input "All"
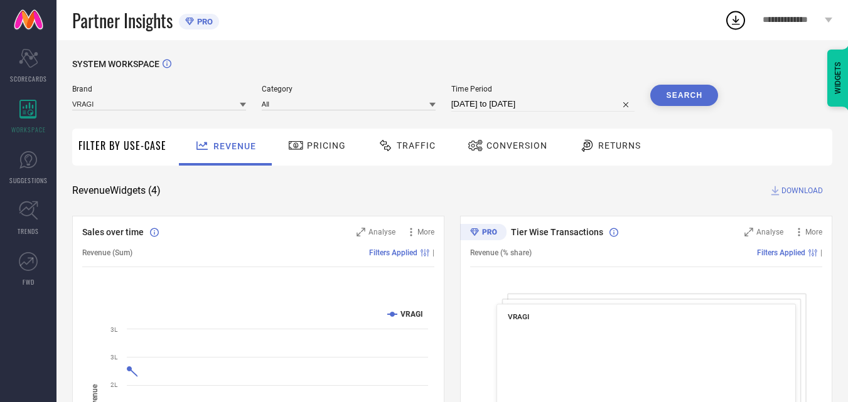
click at [316, 146] on span "Pricing" at bounding box center [326, 146] width 39 height 10
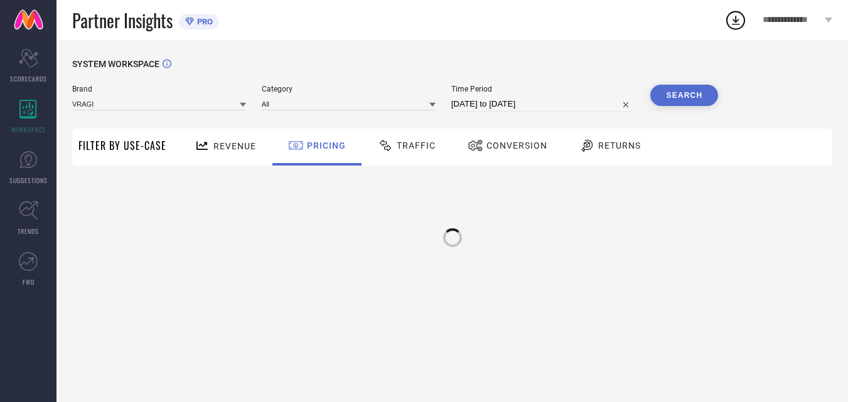
click at [425, 141] on span "Traffic" at bounding box center [416, 146] width 39 height 10
click at [525, 140] on div "Conversion" at bounding box center [508, 145] width 86 height 21
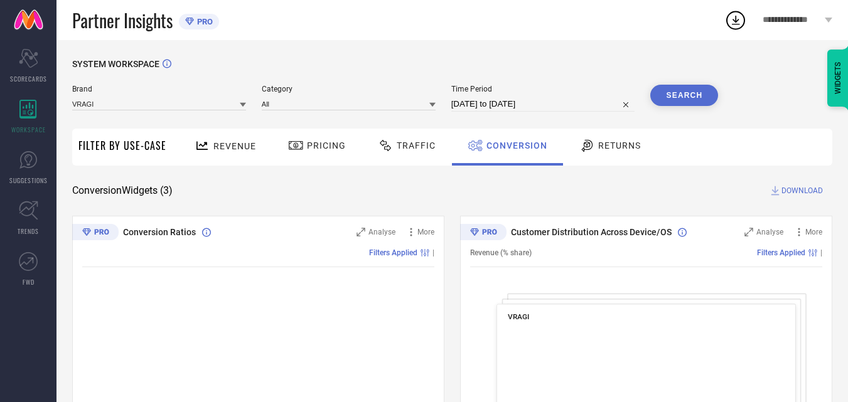
click at [629, 139] on div "Returns" at bounding box center [610, 145] width 68 height 21
